Goal: Navigation & Orientation: Find specific page/section

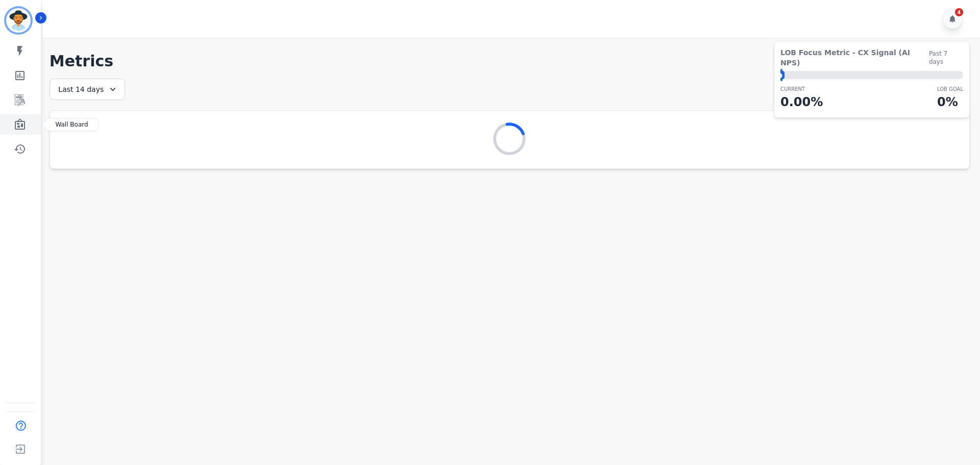
click at [23, 129] on icon "Sidebar" at bounding box center [20, 123] width 10 height 11
